Goal: Task Accomplishment & Management: Use online tool/utility

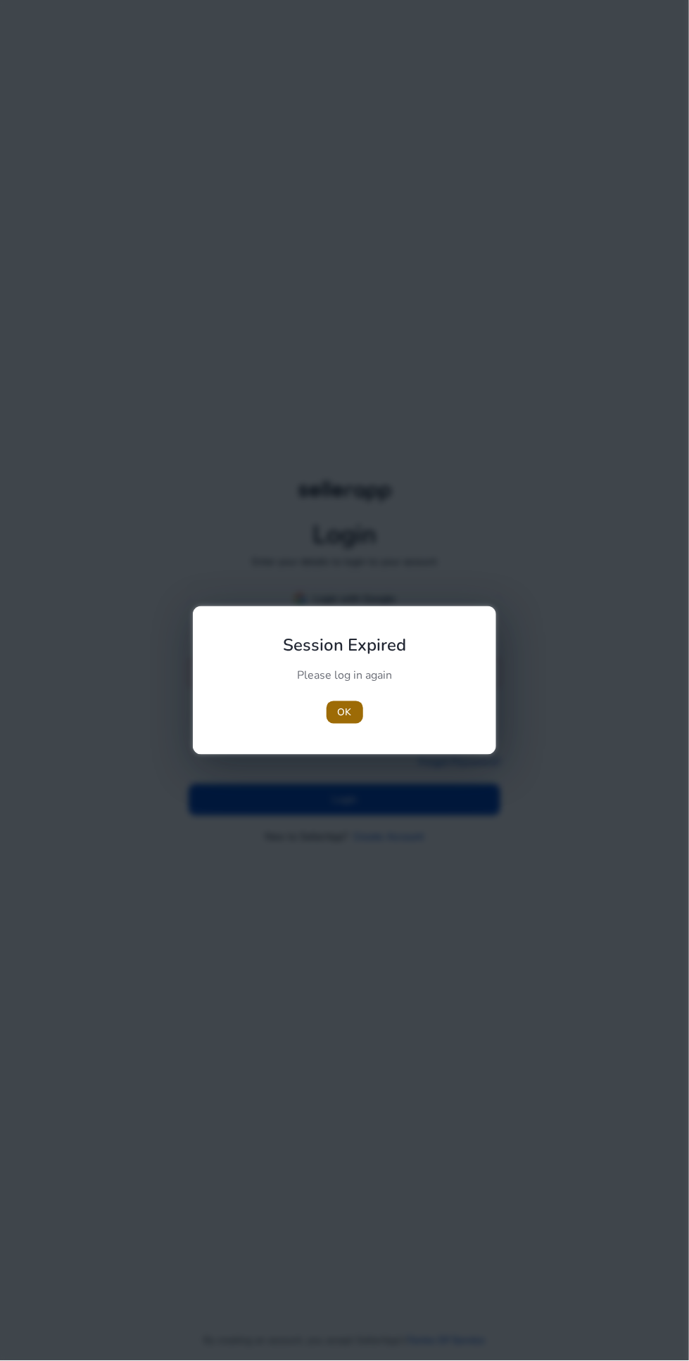
click at [343, 720] on span "OK" at bounding box center [345, 713] width 14 height 15
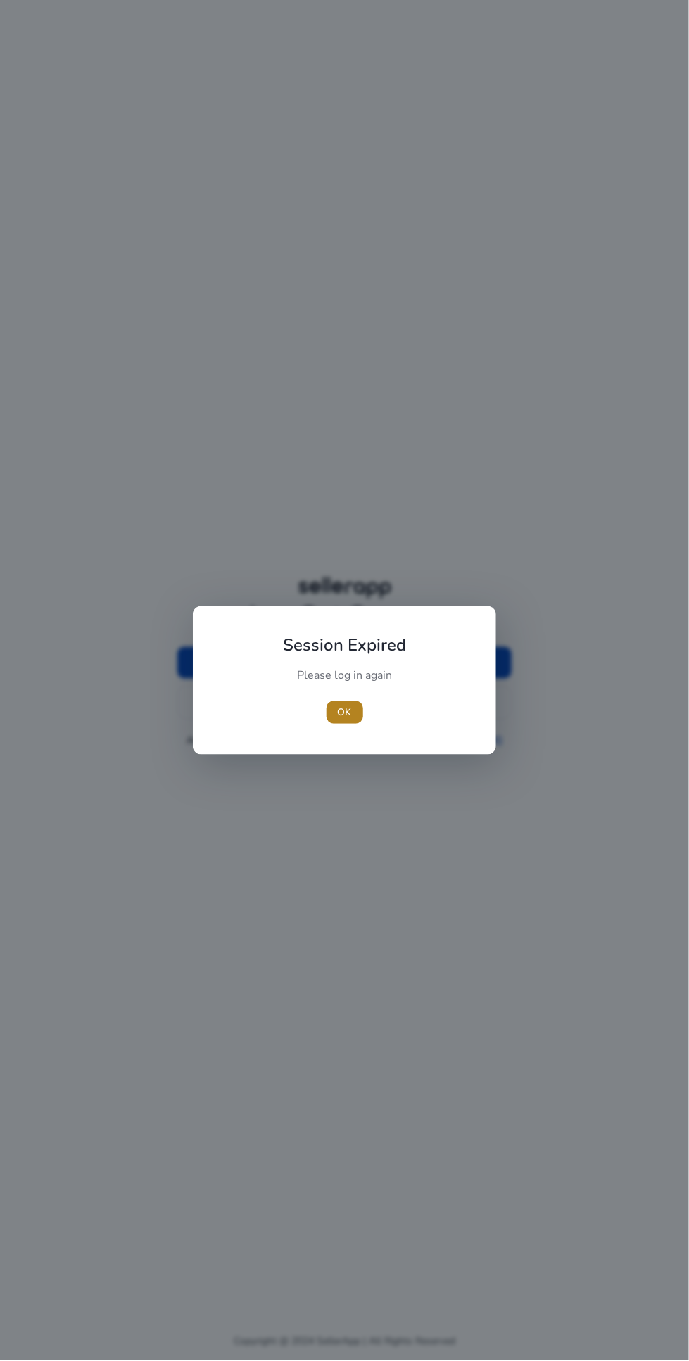
click at [344, 720] on span "OK" at bounding box center [345, 713] width 14 height 15
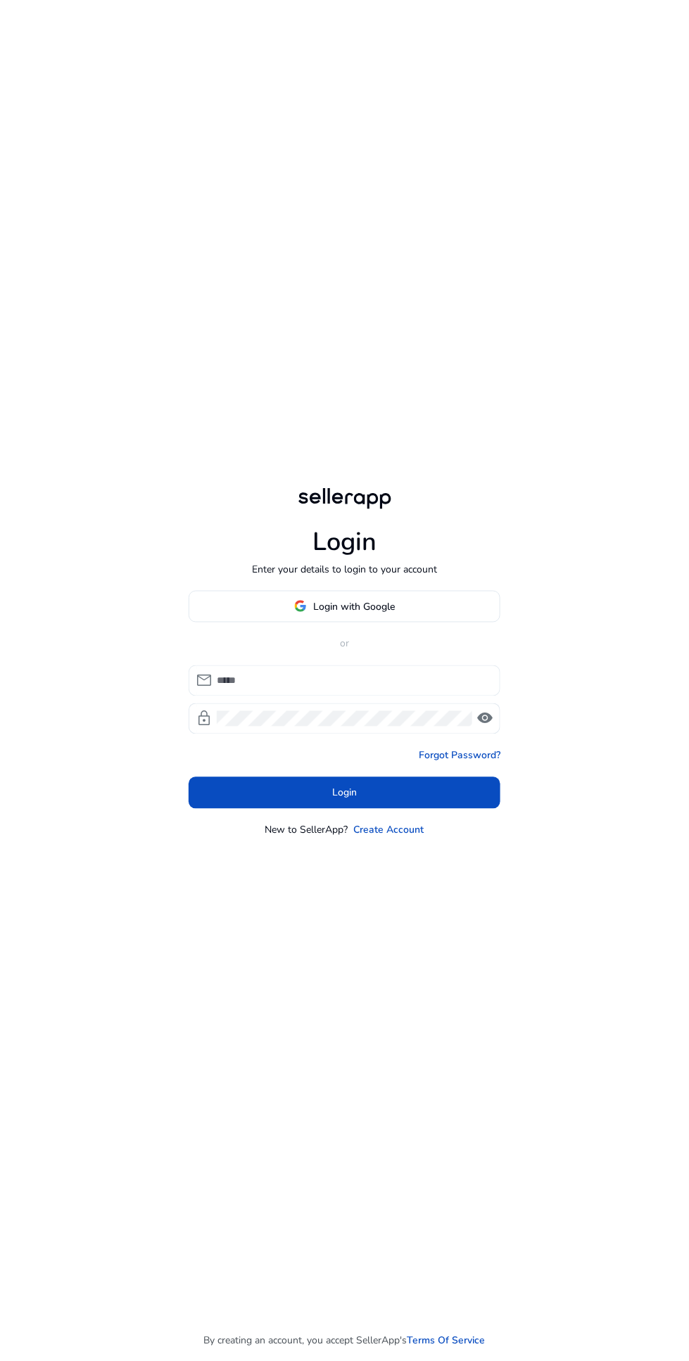
click at [333, 689] on input at bounding box center [353, 680] width 272 height 15
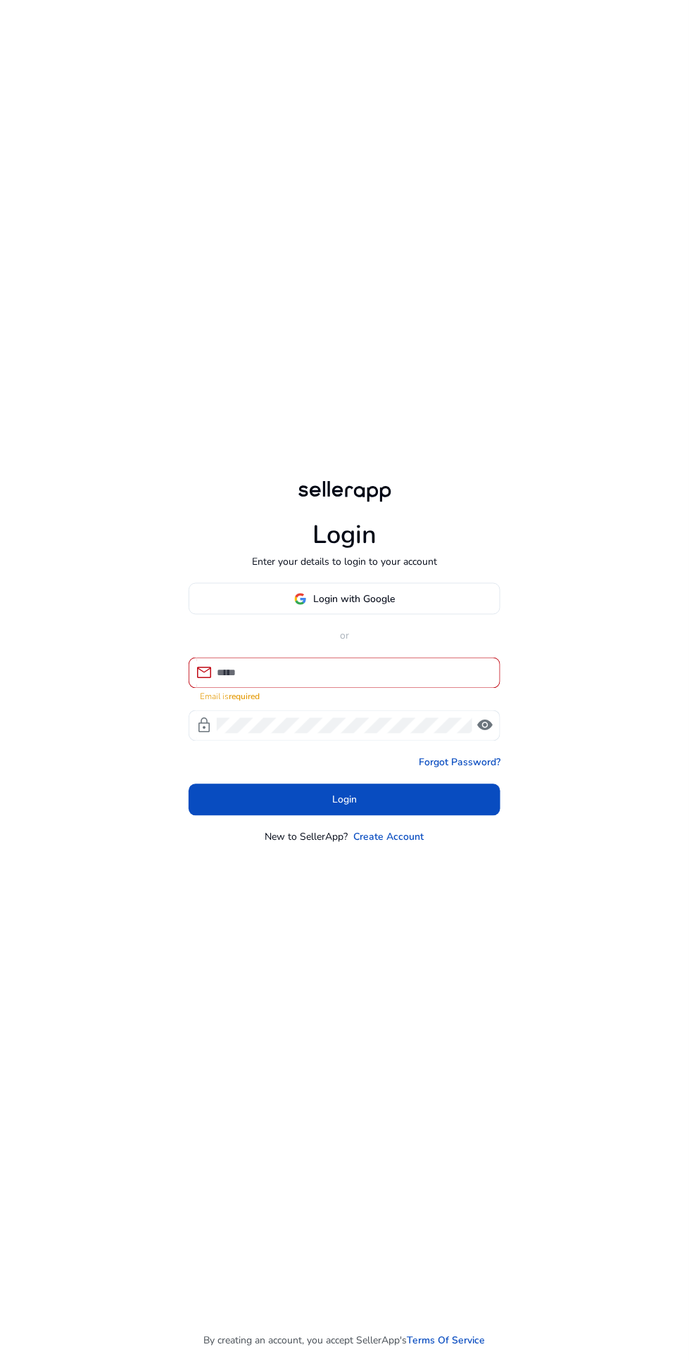
type input "**********"
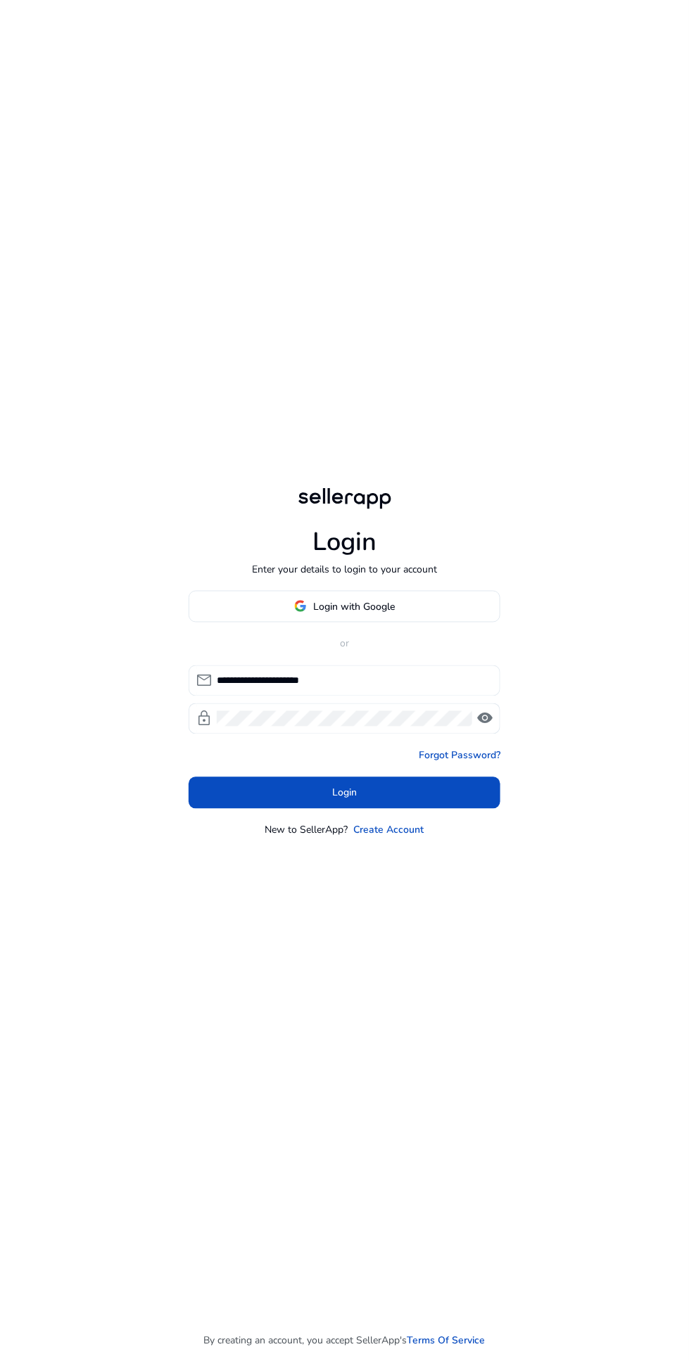
click button "Login" at bounding box center [345, 793] width 312 height 32
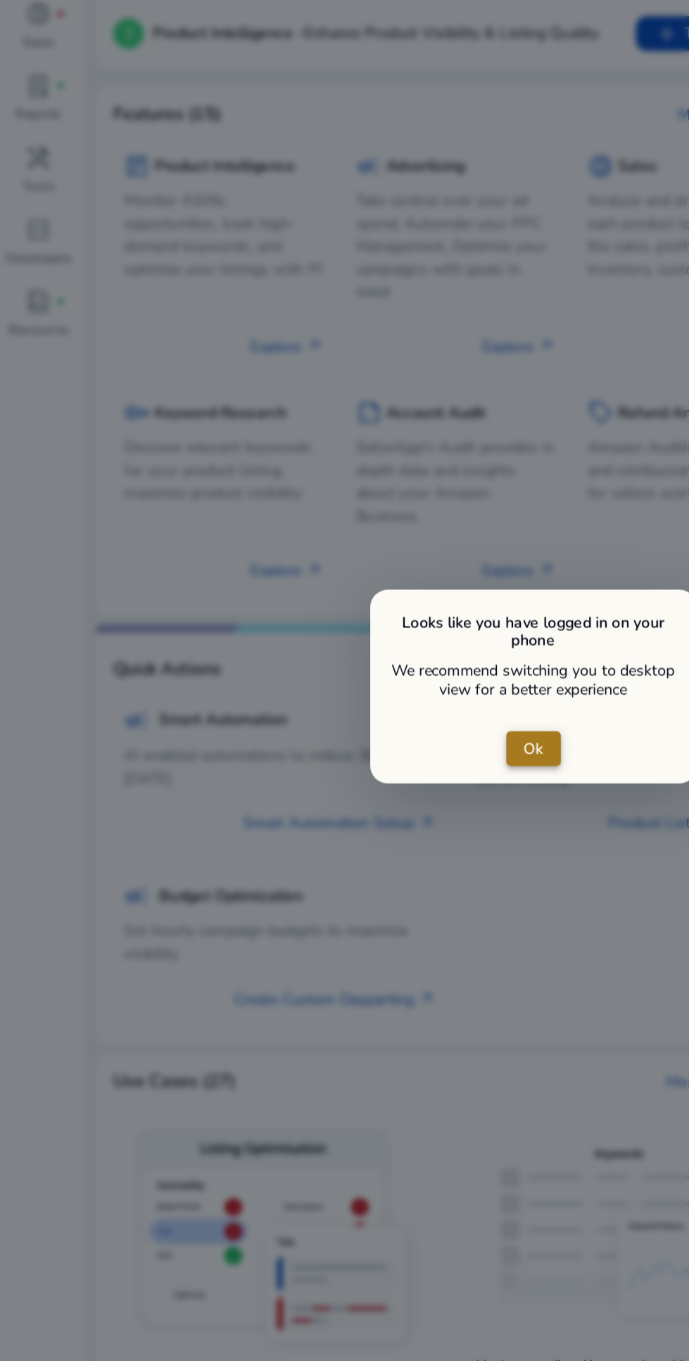
click at [331, 672] on span "close dialog" at bounding box center [344, 678] width 35 height 34
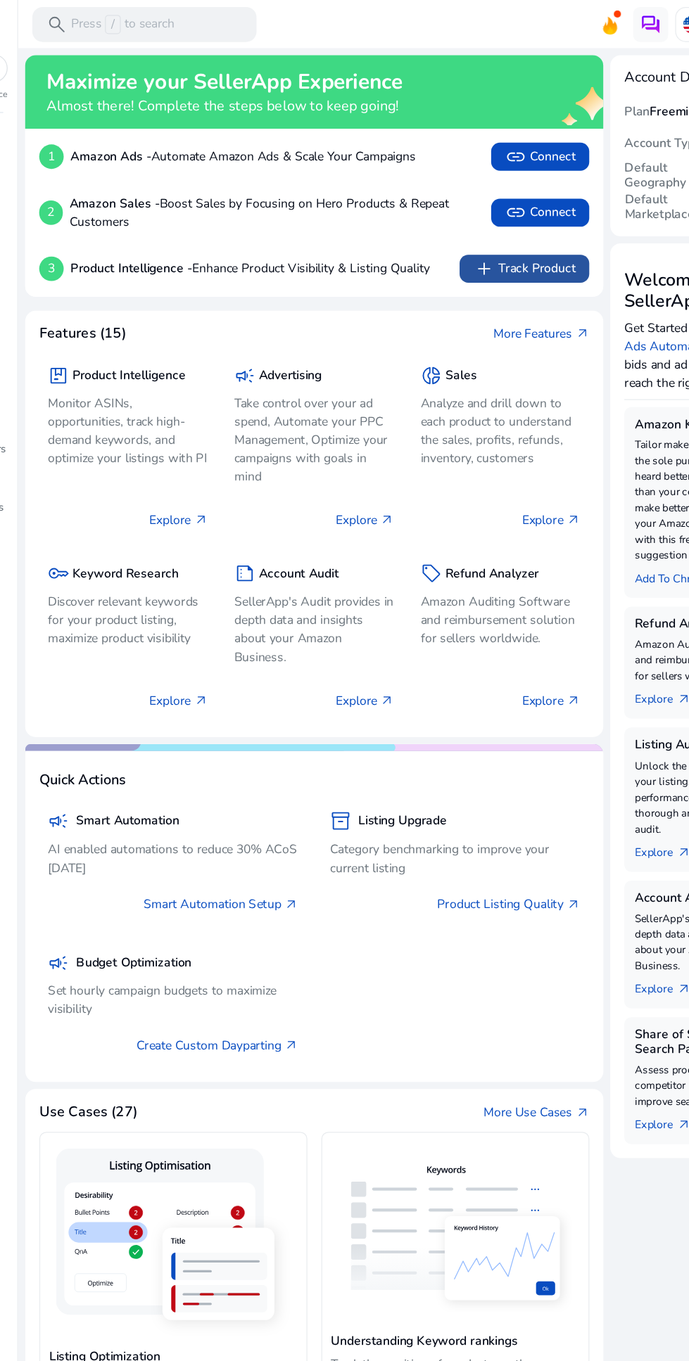
click at [449, 228] on span at bounding box center [463, 216] width 104 height 34
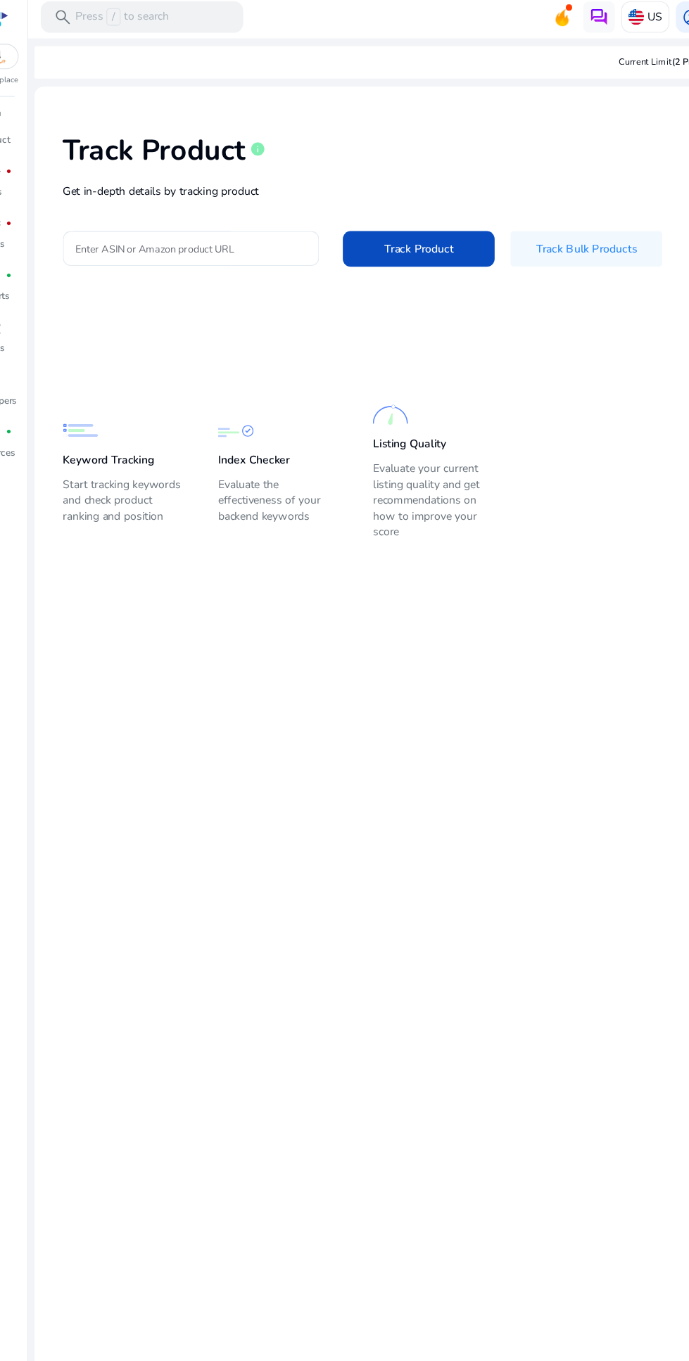
click at [218, 226] on input "Enter ASIN or Amazon product URL" at bounding box center [200, 225] width 205 height 15
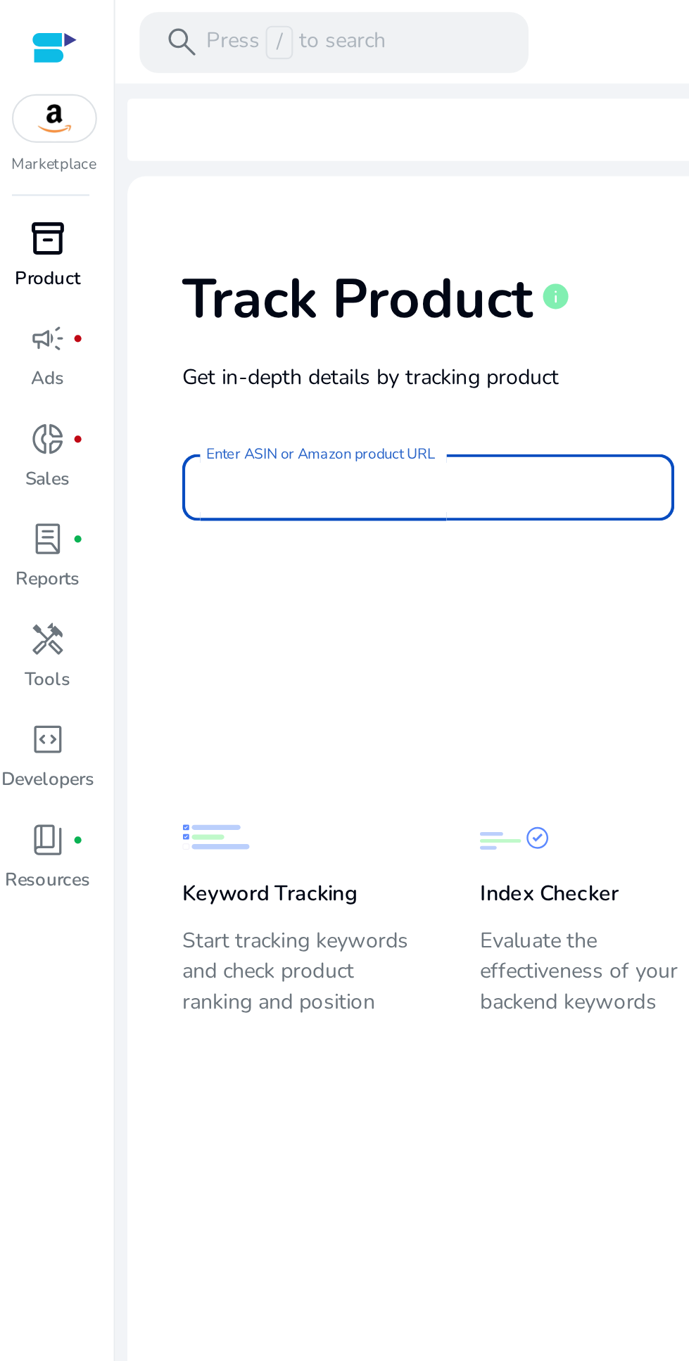
click at [20, 116] on span "inventory_2" at bounding box center [25, 110] width 17 height 17
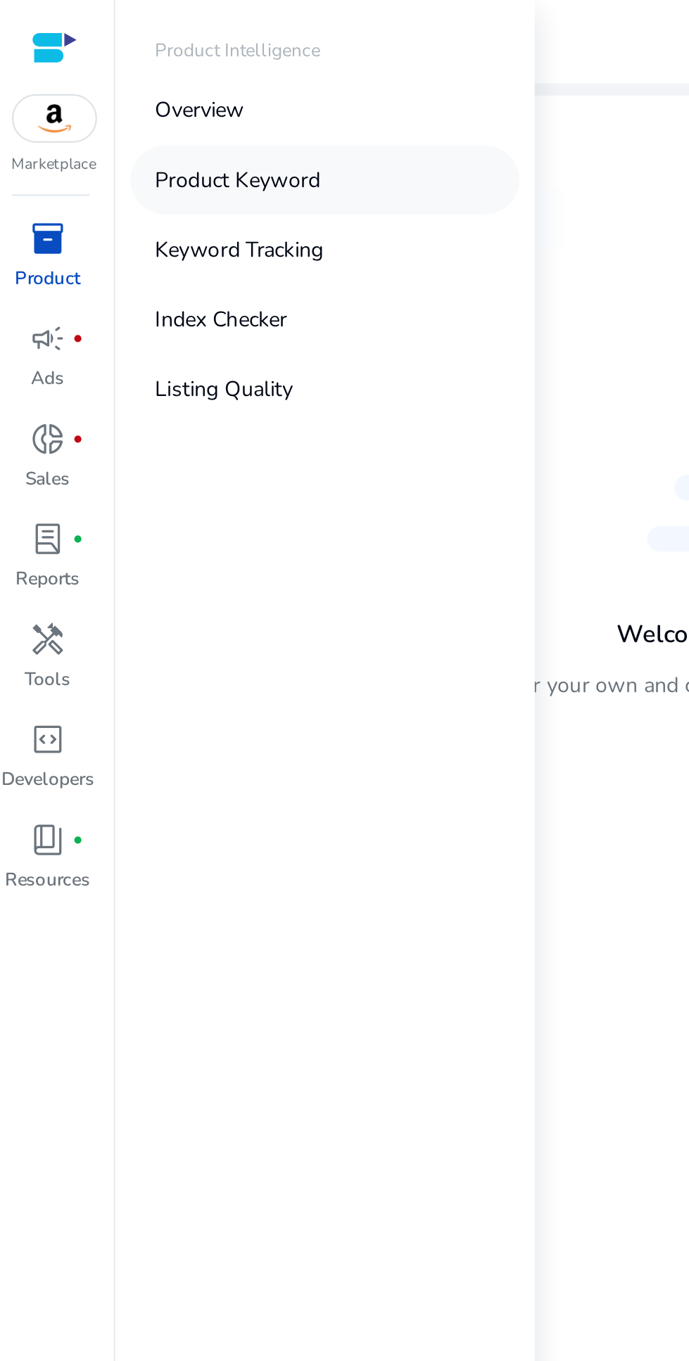
click at [93, 89] on p "Product Keyword" at bounding box center [113, 83] width 77 height 15
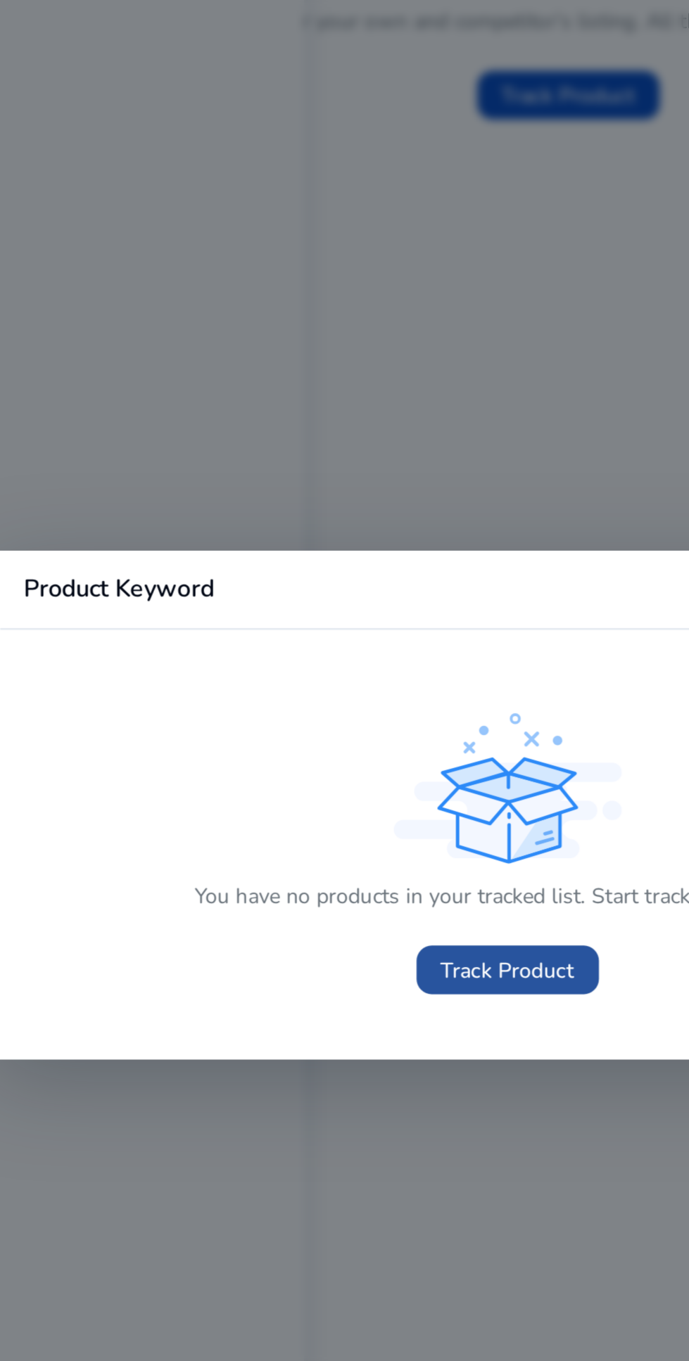
click at [352, 774] on span at bounding box center [344, 757] width 84 height 34
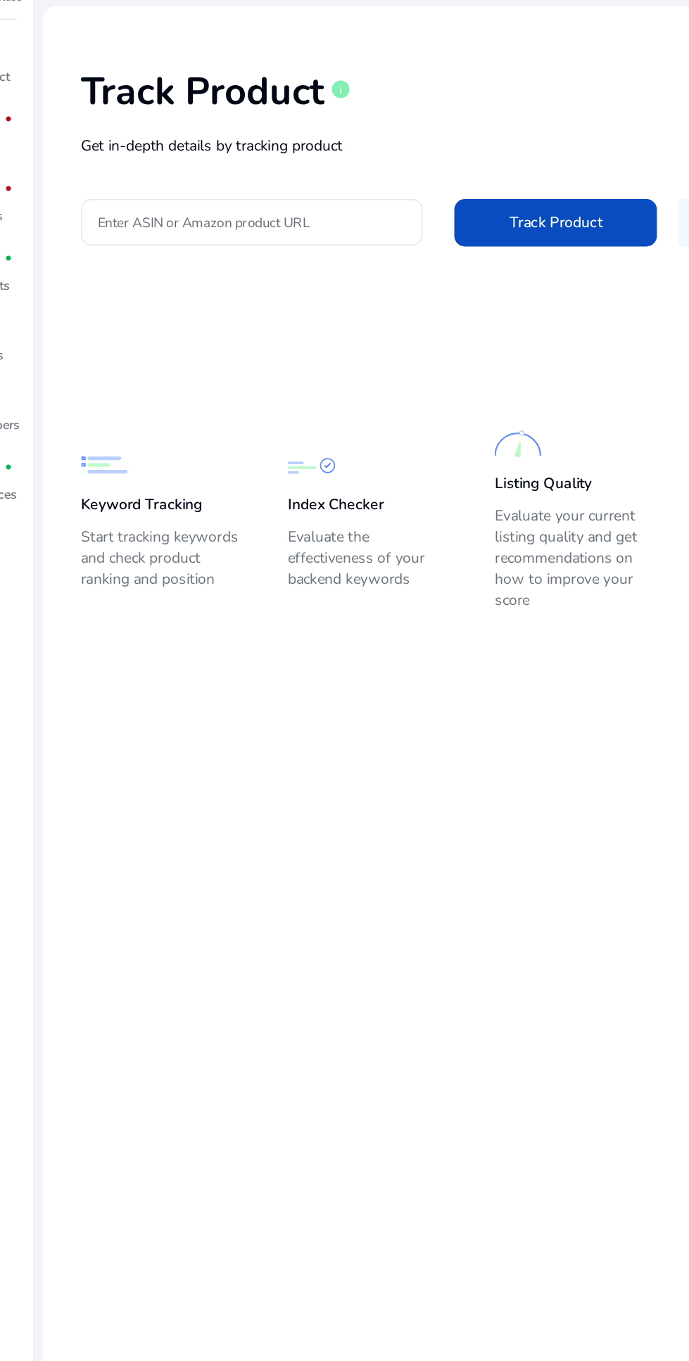
scroll to position [6, 0]
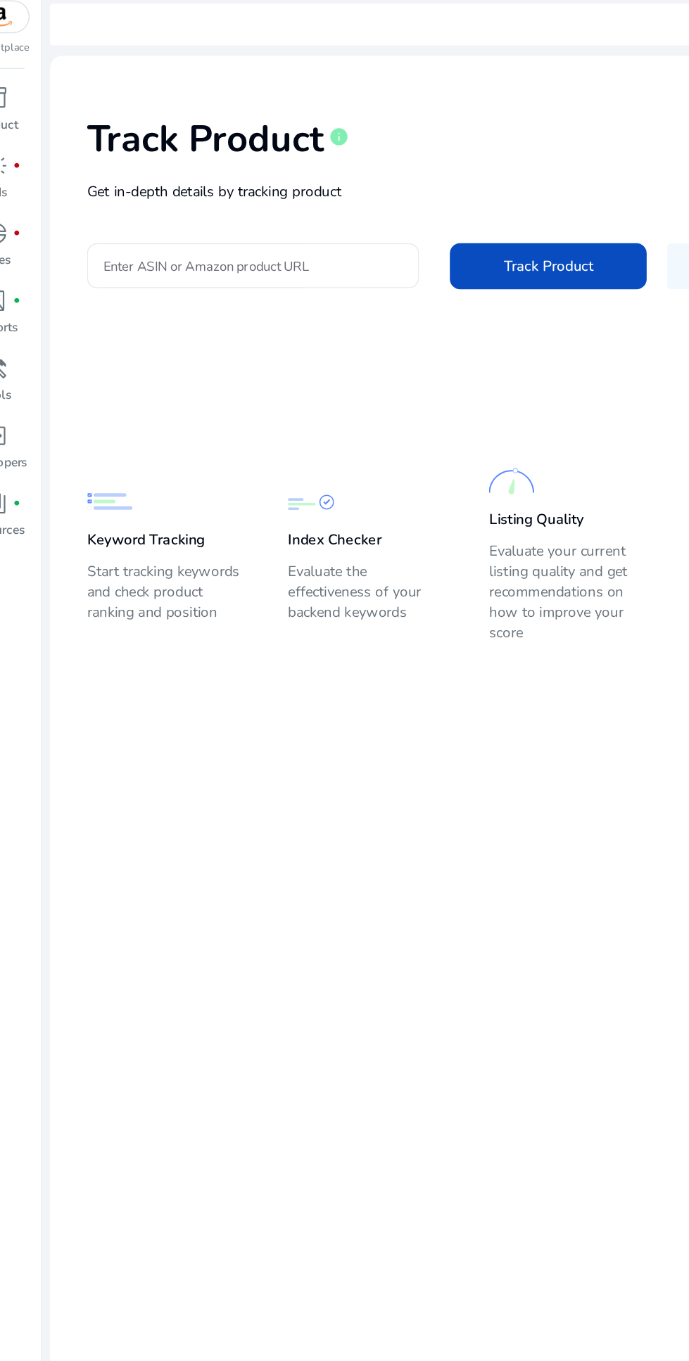
click at [153, 222] on input "Enter ASIN or Amazon product URL" at bounding box center [200, 225] width 205 height 15
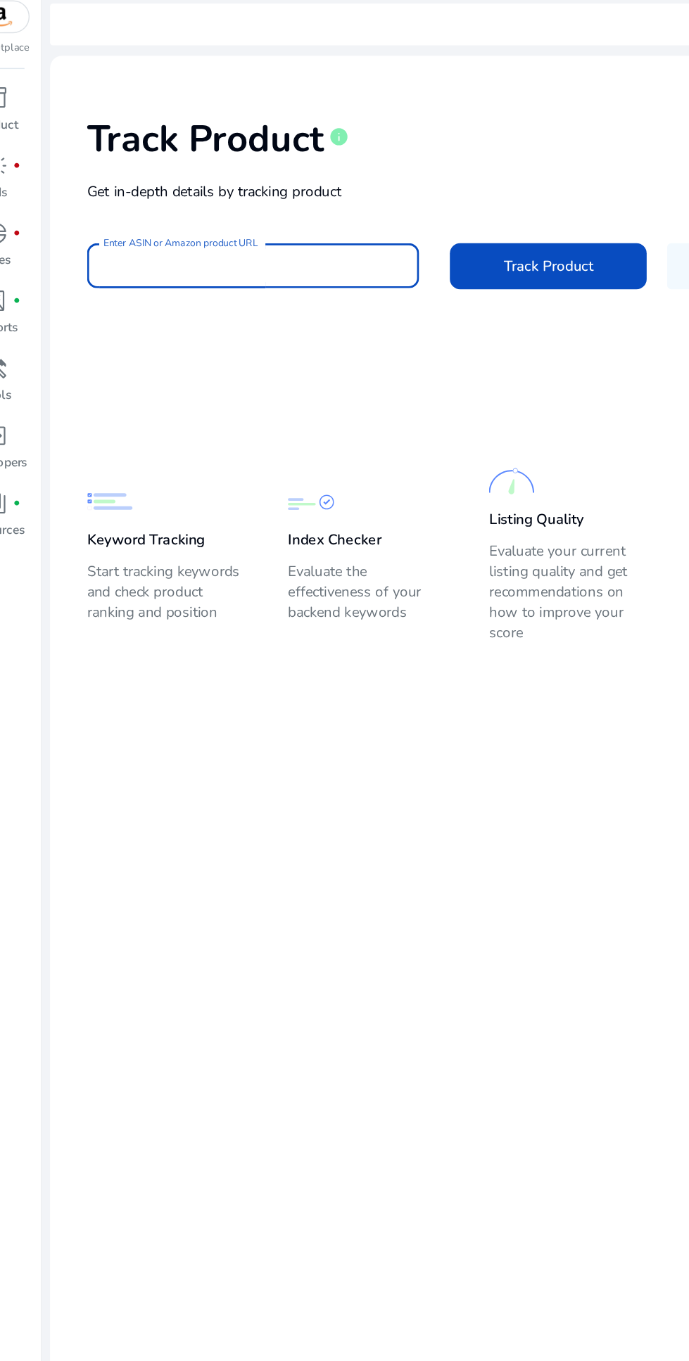
scroll to position [0, 0]
